Goal: Task Accomplishment & Management: Use online tool/utility

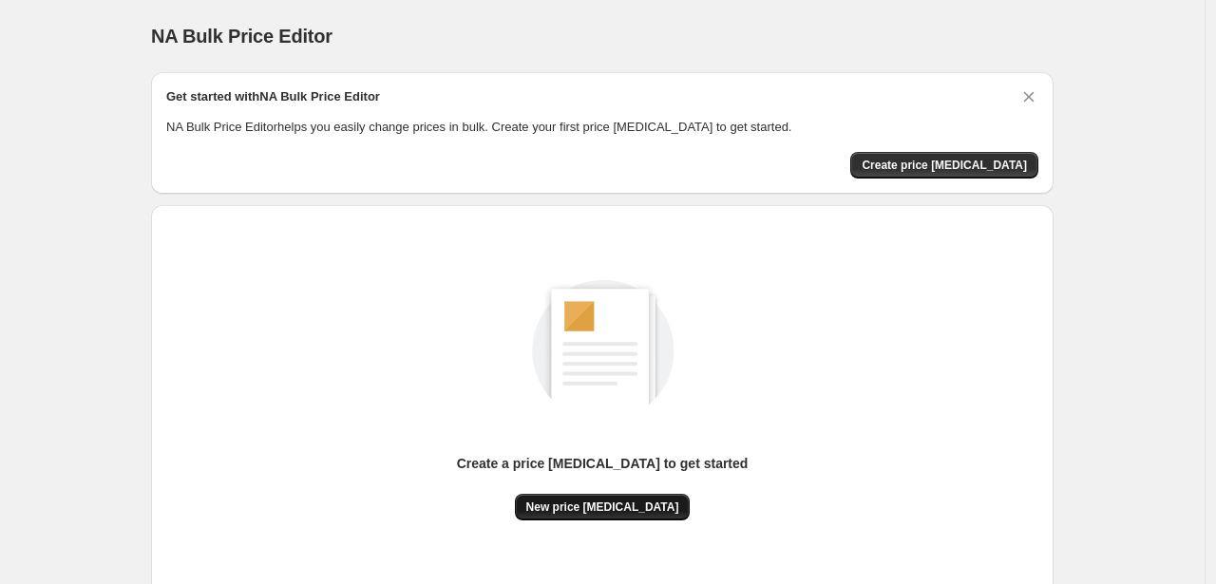
click at [597, 508] on span "New price change job" at bounding box center [602, 506] width 153 height 15
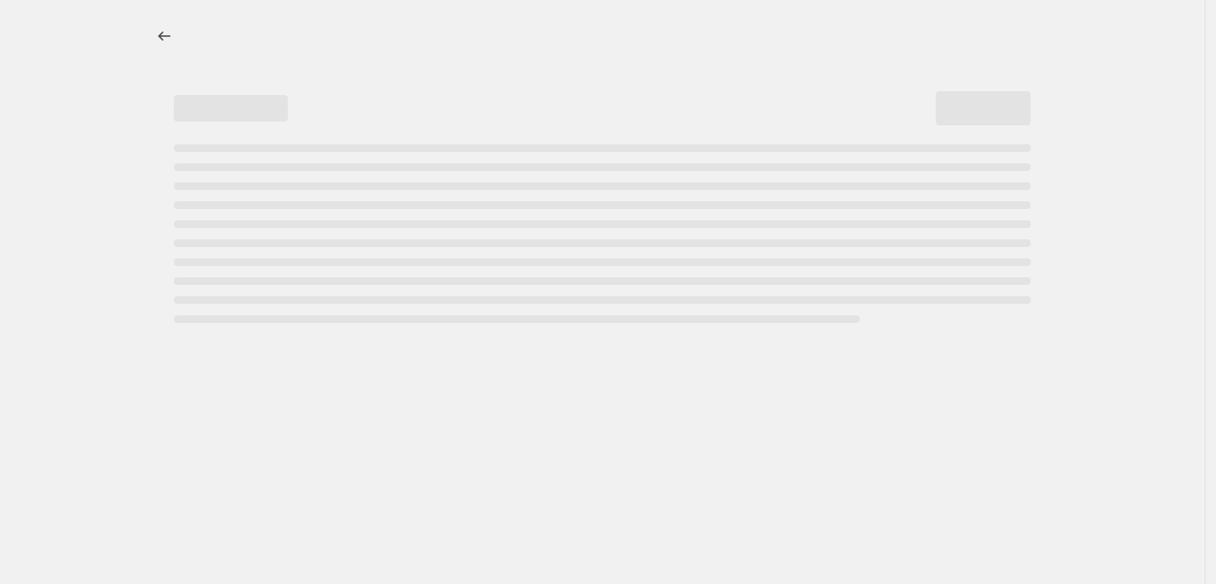
select select "percentage"
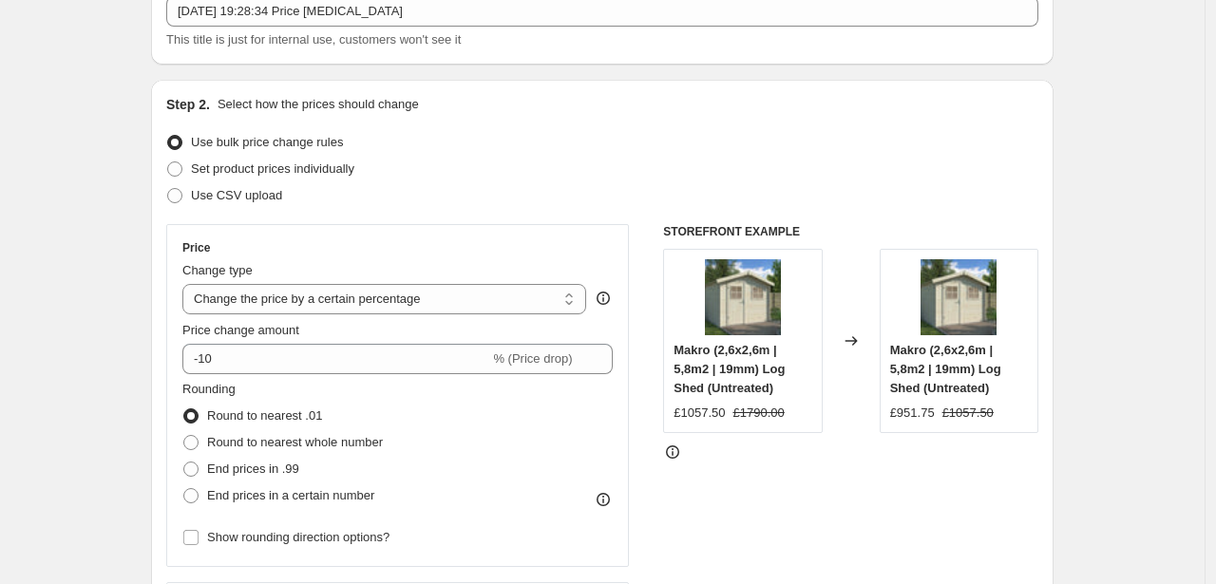
scroll to position [153, 0]
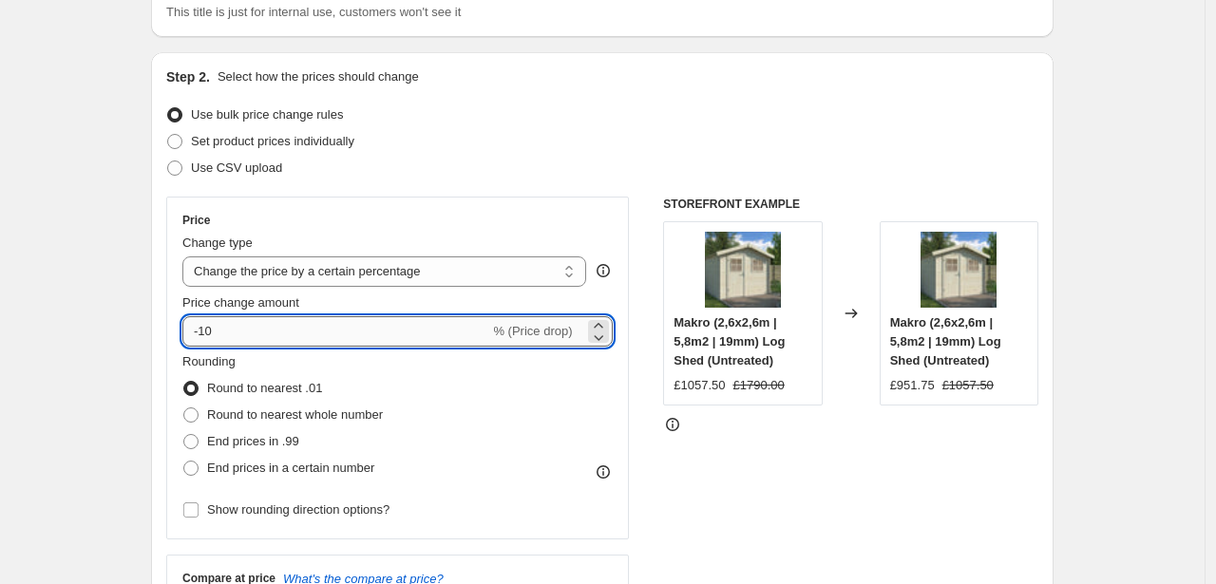
click at [330, 337] on input "-10" at bounding box center [335, 331] width 307 height 30
type input "-1"
type input "-3"
type input "-28"
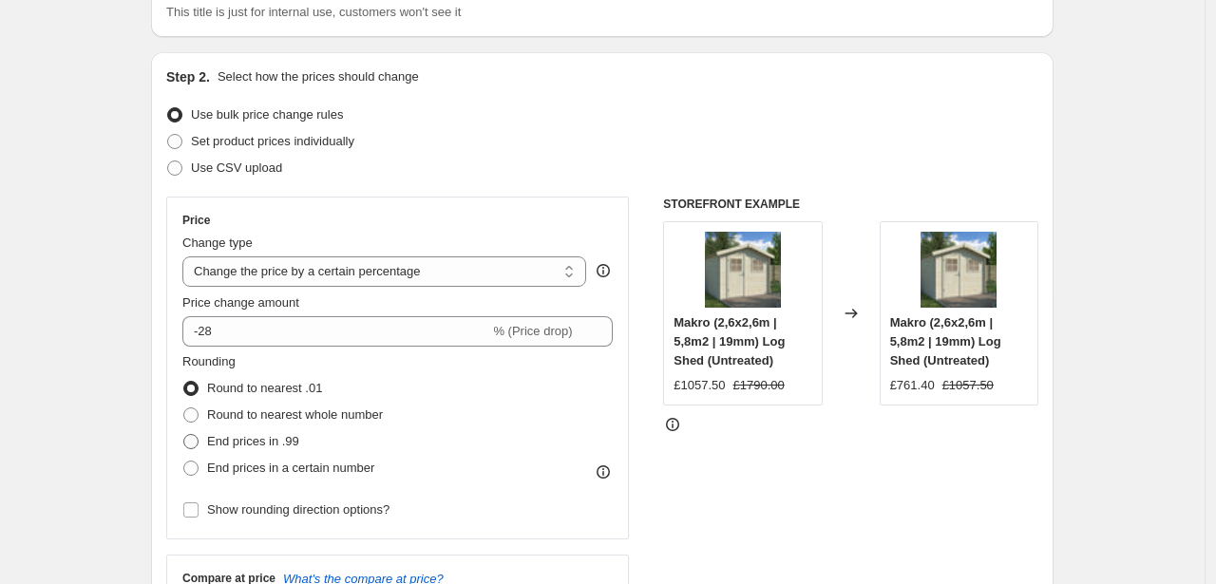
click at [276, 442] on span "End prices in .99" at bounding box center [253, 441] width 92 height 14
click at [184, 435] on input "End prices in .99" at bounding box center [183, 434] width 1 height 1
radio input "true"
click at [293, 467] on span "End prices in a certain number" at bounding box center [290, 468] width 167 height 14
click at [184, 462] on input "End prices in a certain number" at bounding box center [183, 461] width 1 height 1
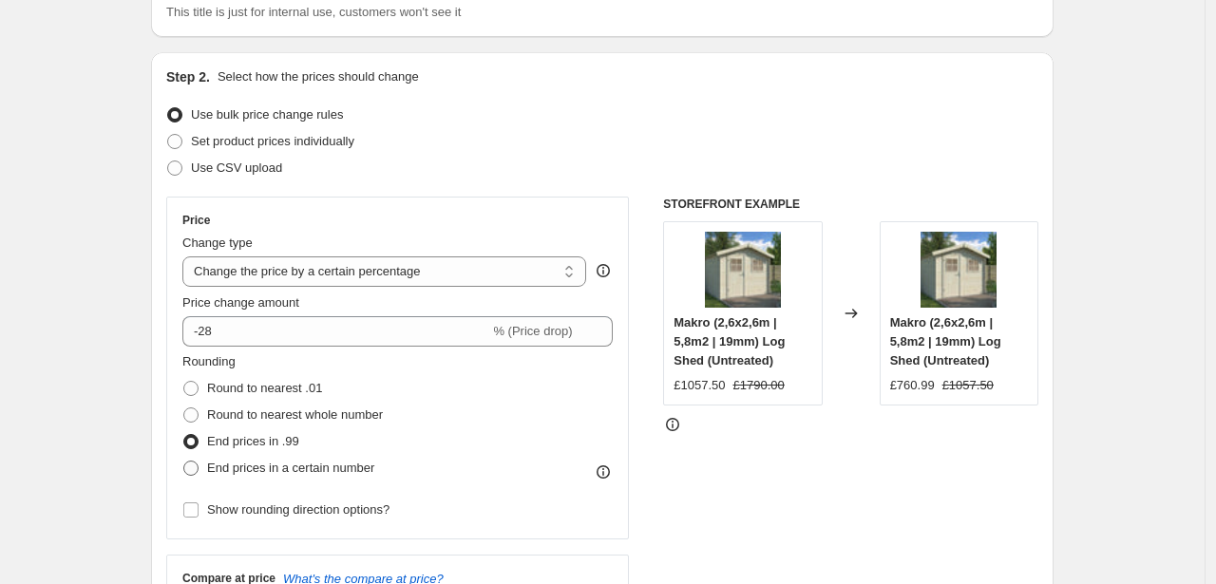
radio input "true"
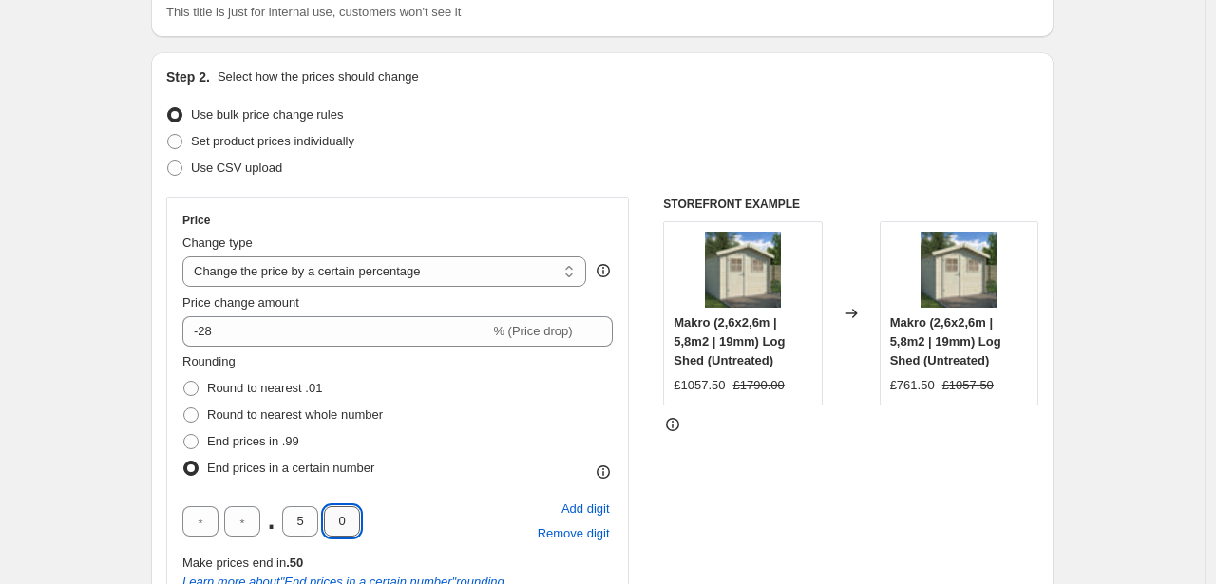
click at [345, 519] on input "0" at bounding box center [342, 521] width 36 height 30
type input "9"
click at [311, 519] on input "5" at bounding box center [300, 521] width 36 height 30
type input "4"
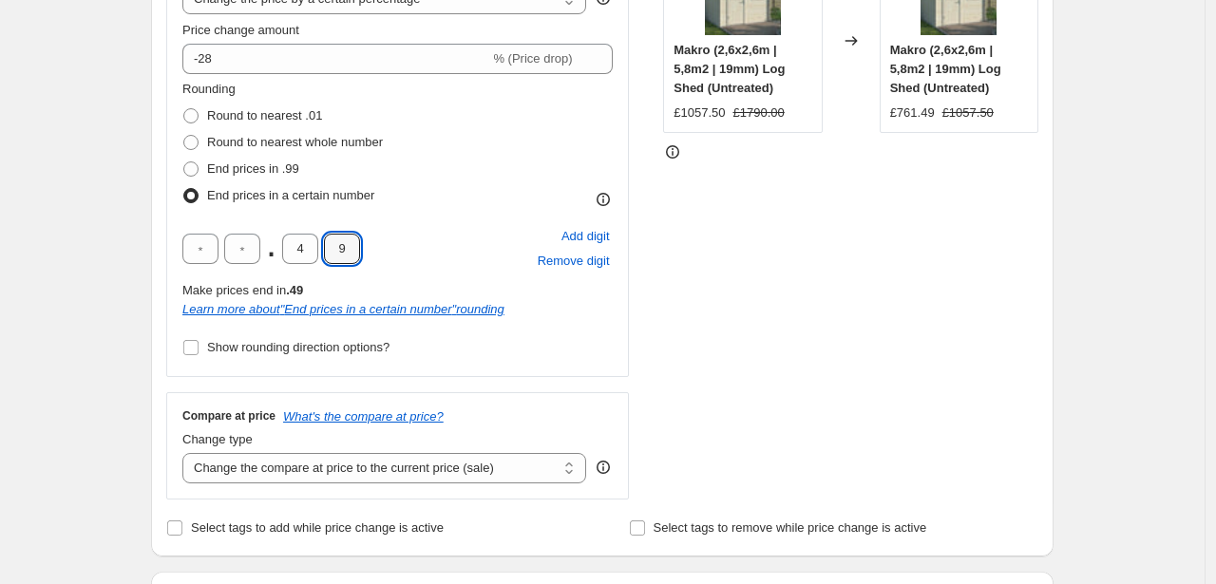
scroll to position [452, 0]
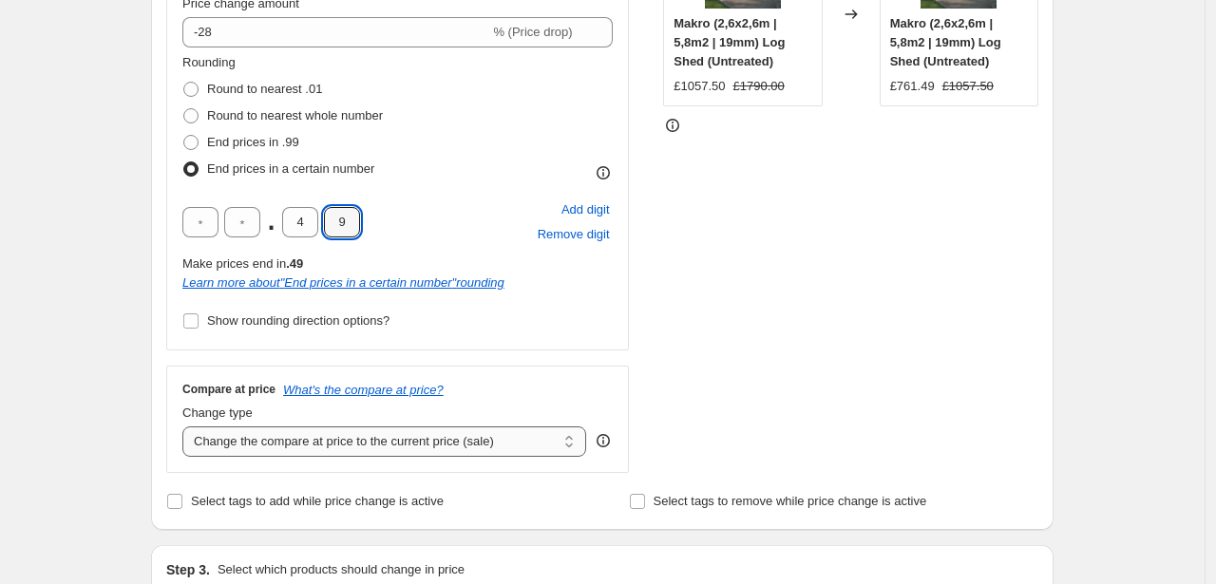
click at [341, 450] on select "Change the compare at price to the current price (sale) Change the compare at p…" at bounding box center [384, 441] width 404 height 30
select select "remove"
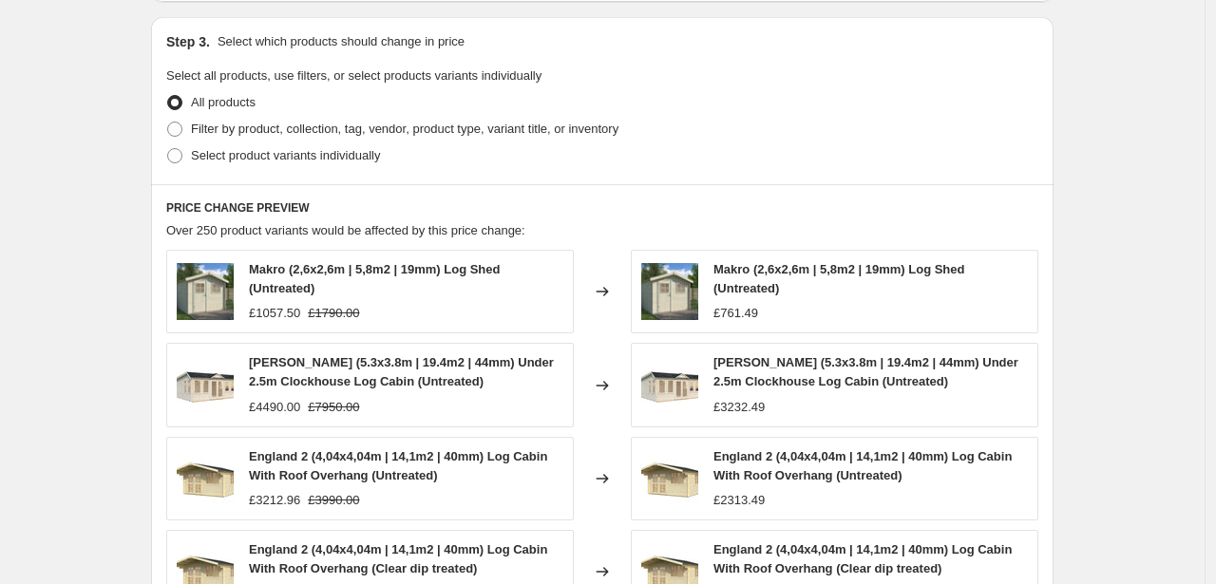
scroll to position [1455, 0]
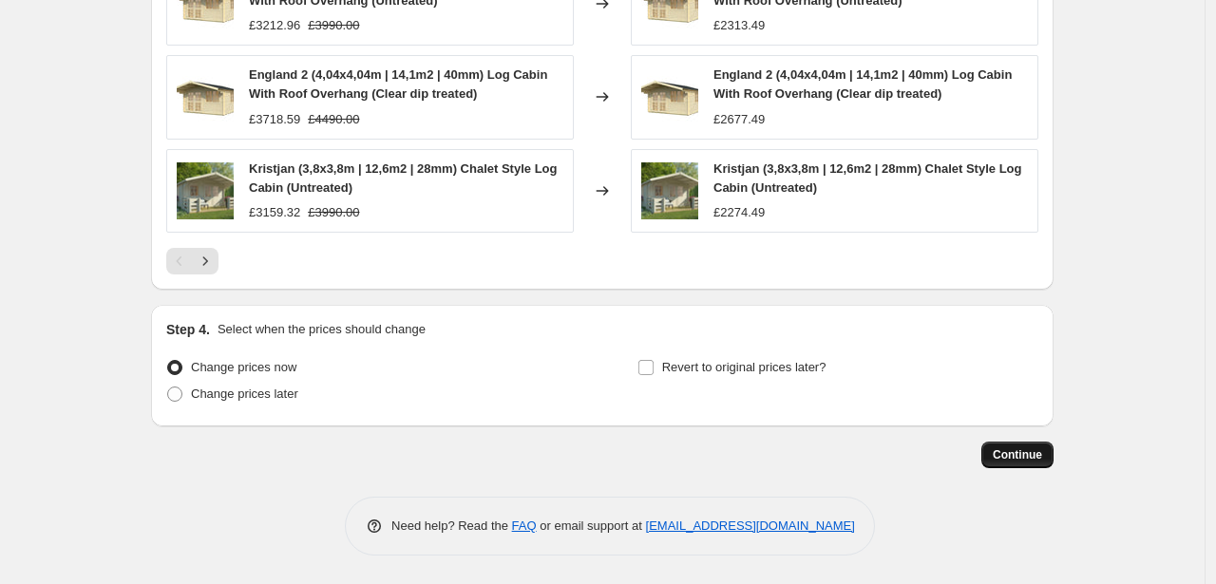
click at [1037, 443] on button "Continue" at bounding box center [1017, 455] width 72 height 27
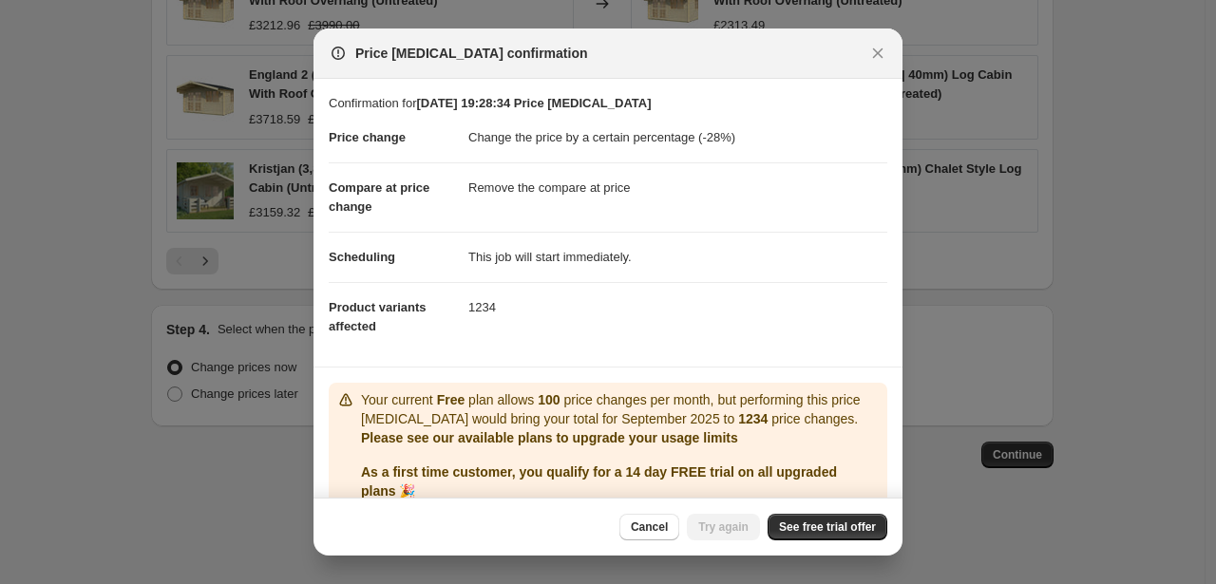
scroll to position [98, 0]
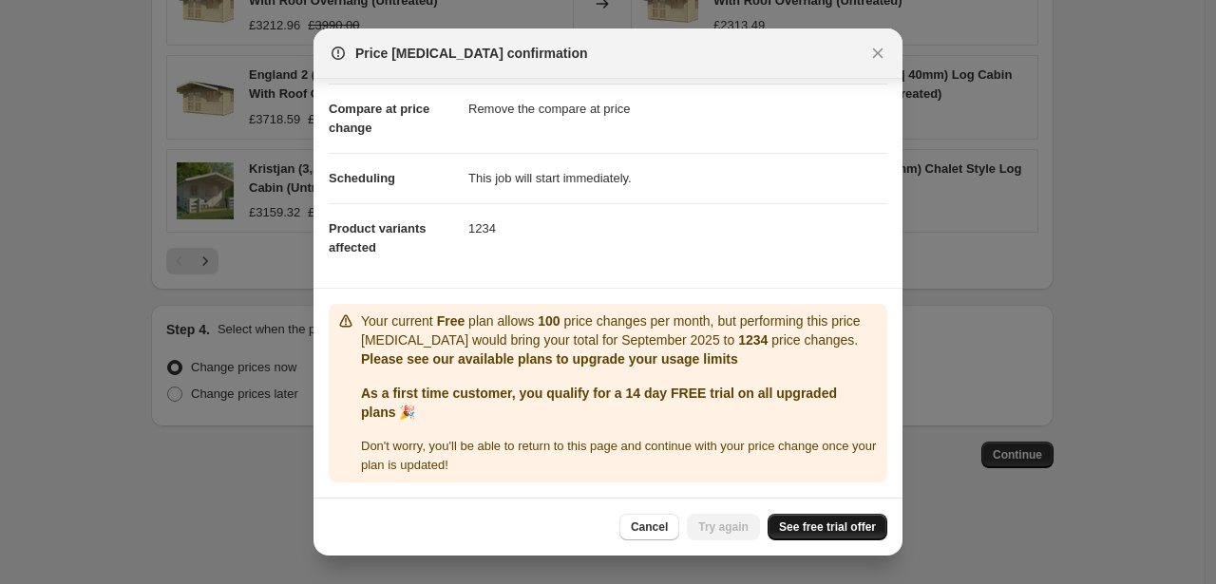
click at [851, 532] on span "See free trial offer" at bounding box center [827, 526] width 97 height 15
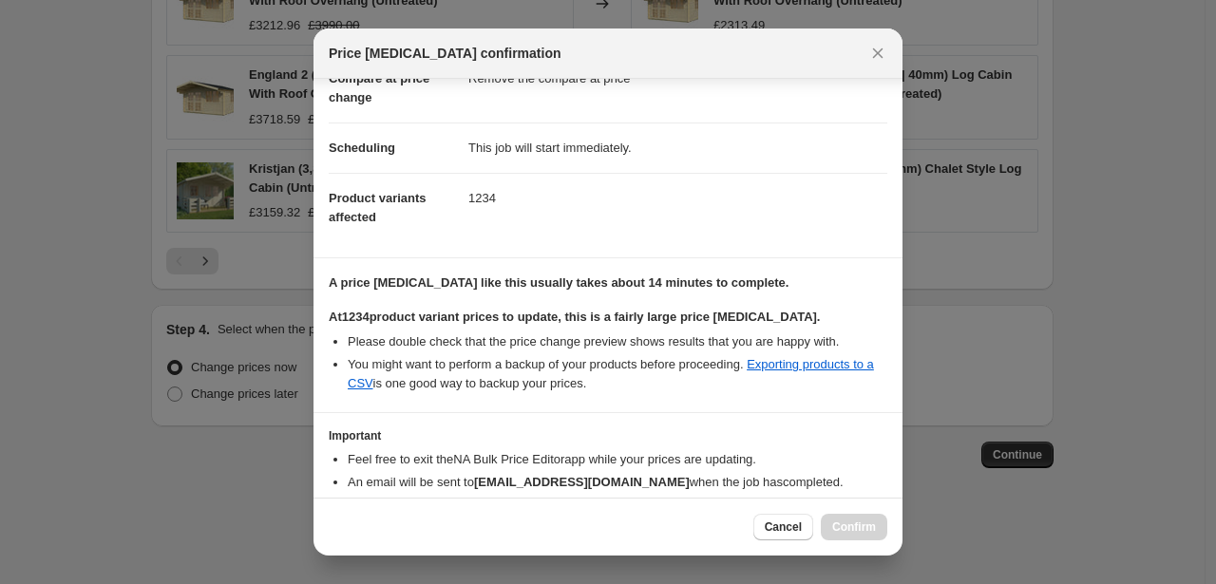
scroll to position [203, 0]
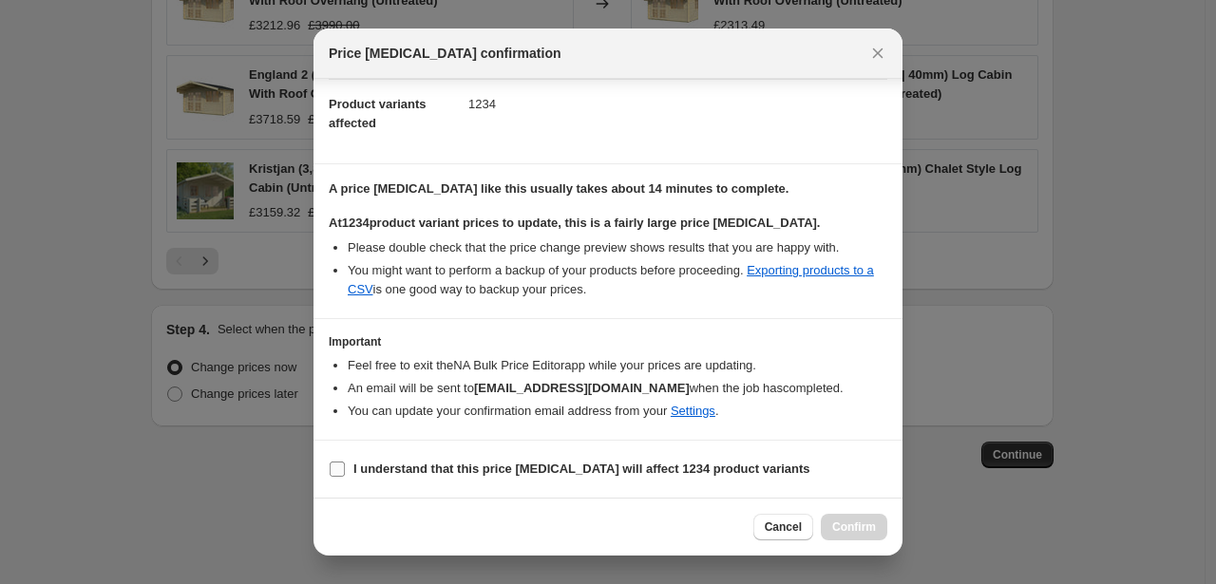
click at [570, 468] on b "I understand that this price change job will affect 1234 product variants" at bounding box center [581, 469] width 457 height 14
click at [345, 468] on input "I understand that this price change job will affect 1234 product variants" at bounding box center [337, 469] width 15 height 15
checkbox input "true"
click at [848, 533] on span "Confirm" at bounding box center [854, 526] width 44 height 15
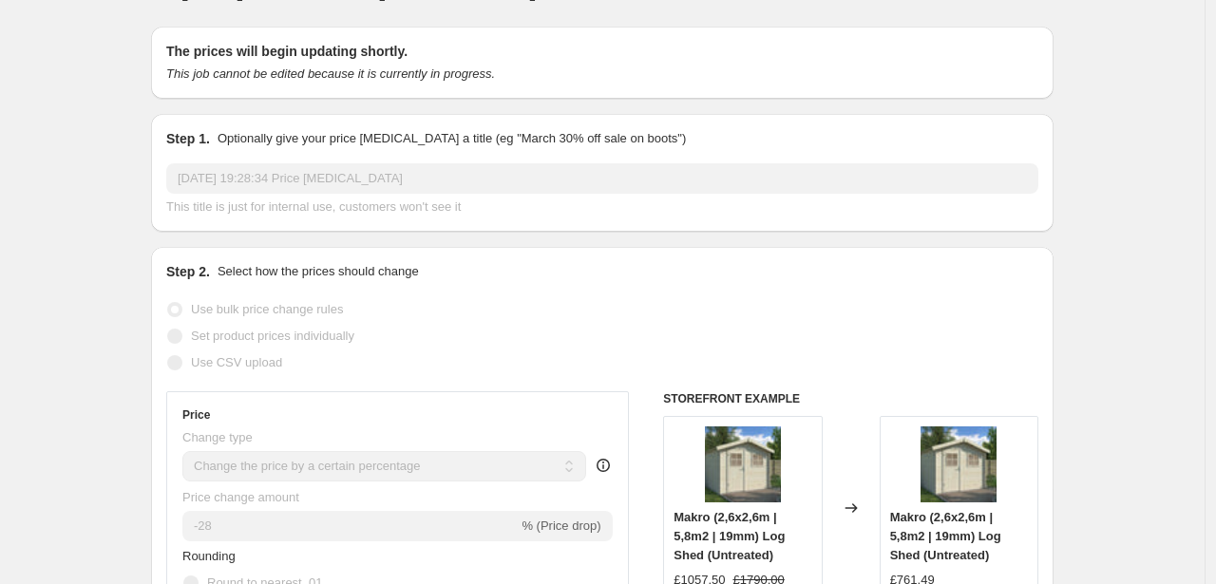
scroll to position [0, 0]
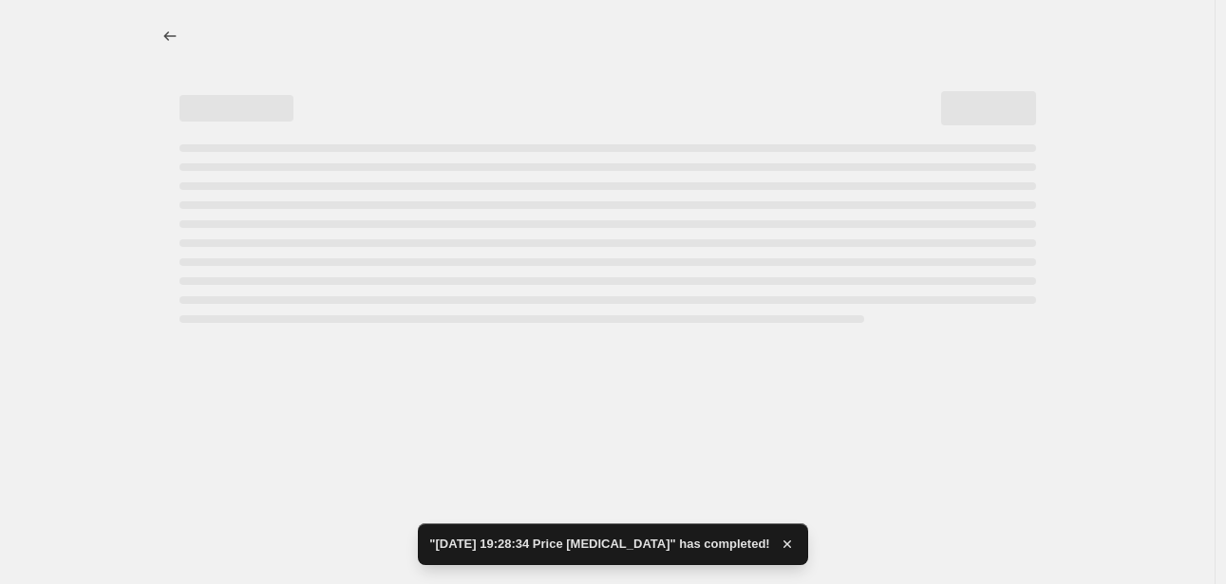
select select "percentage"
select select "remove"
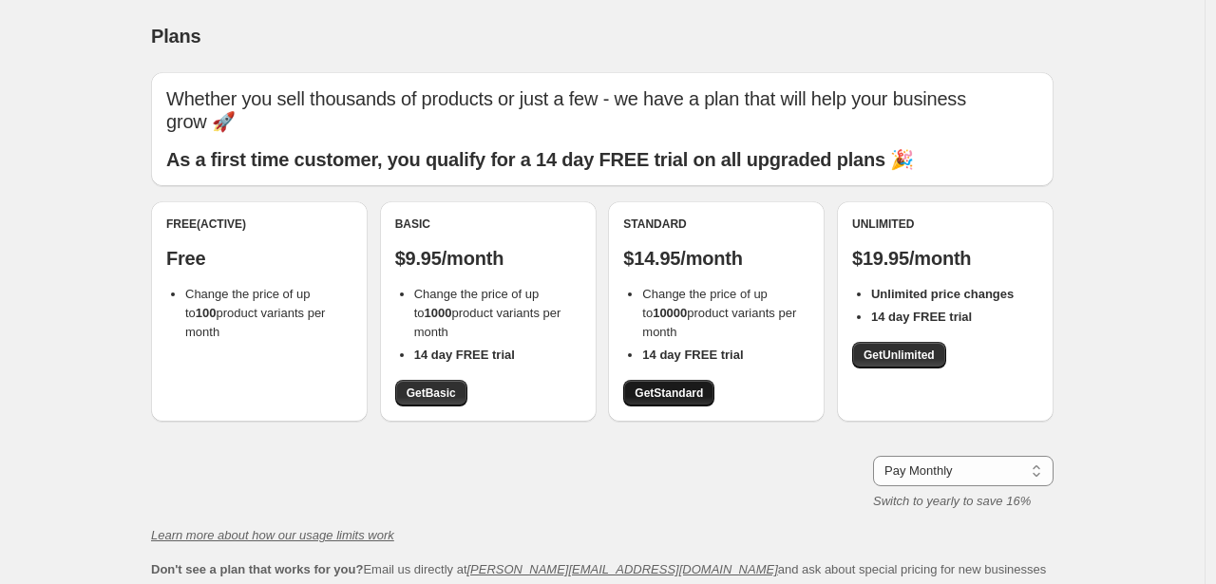
click at [664, 386] on span "Get Standard" at bounding box center [668, 393] width 68 height 15
